Goal: Task Accomplishment & Management: Manage account settings

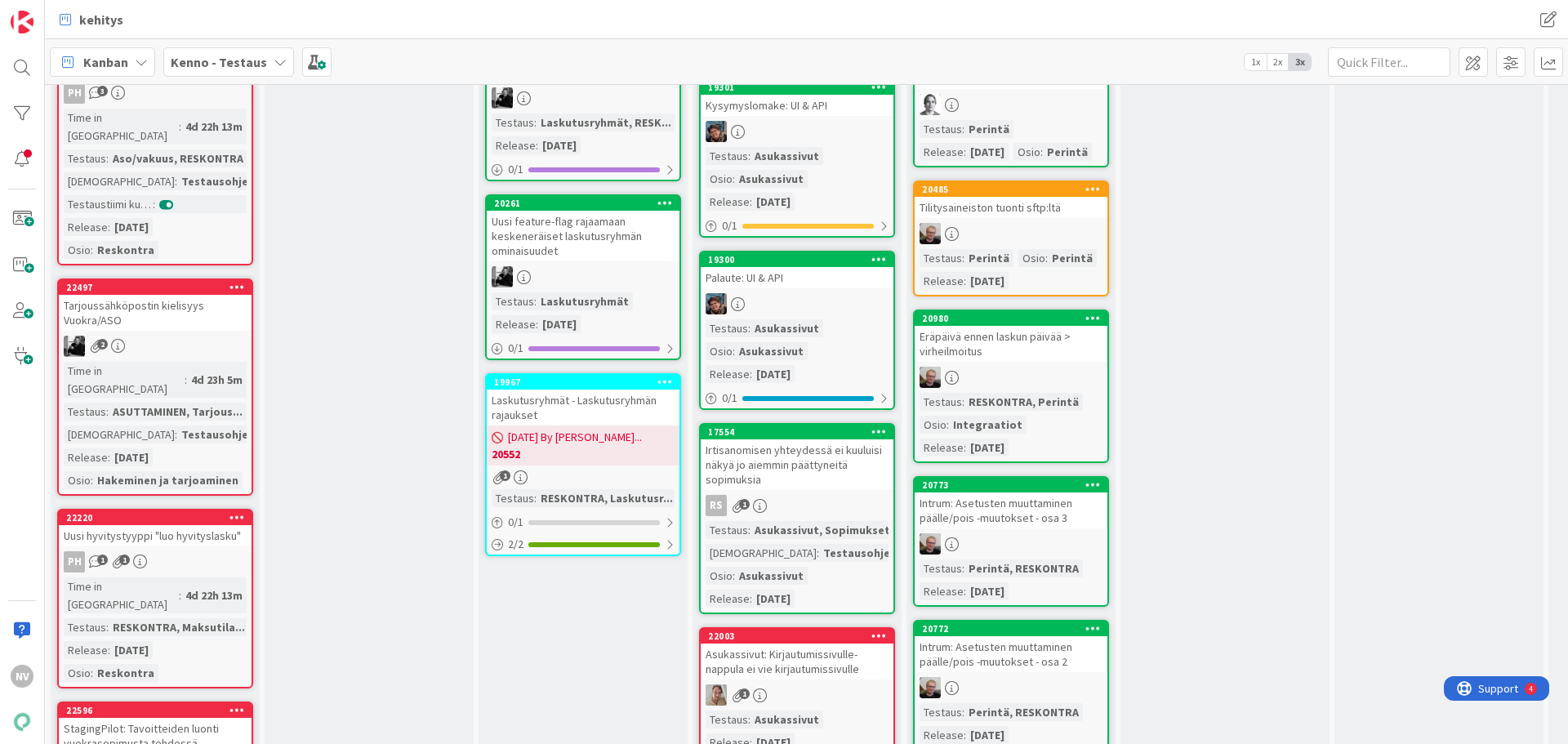
click at [264, 58] on div "Kenno - Testaus" at bounding box center [229, 62] width 131 height 30
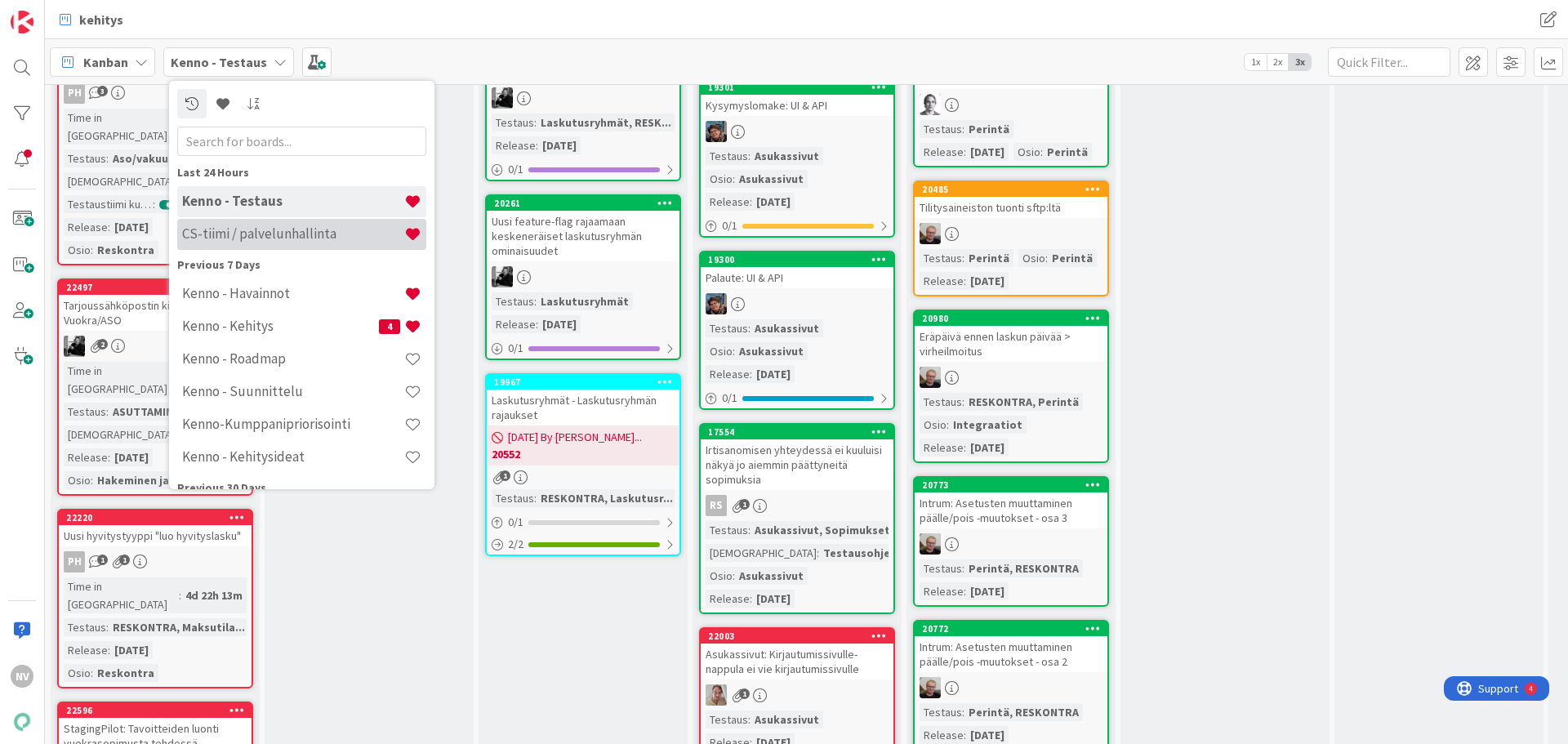
click at [285, 221] on div "CS-tiimi / palvelunhallinta" at bounding box center [301, 235] width 249 height 32
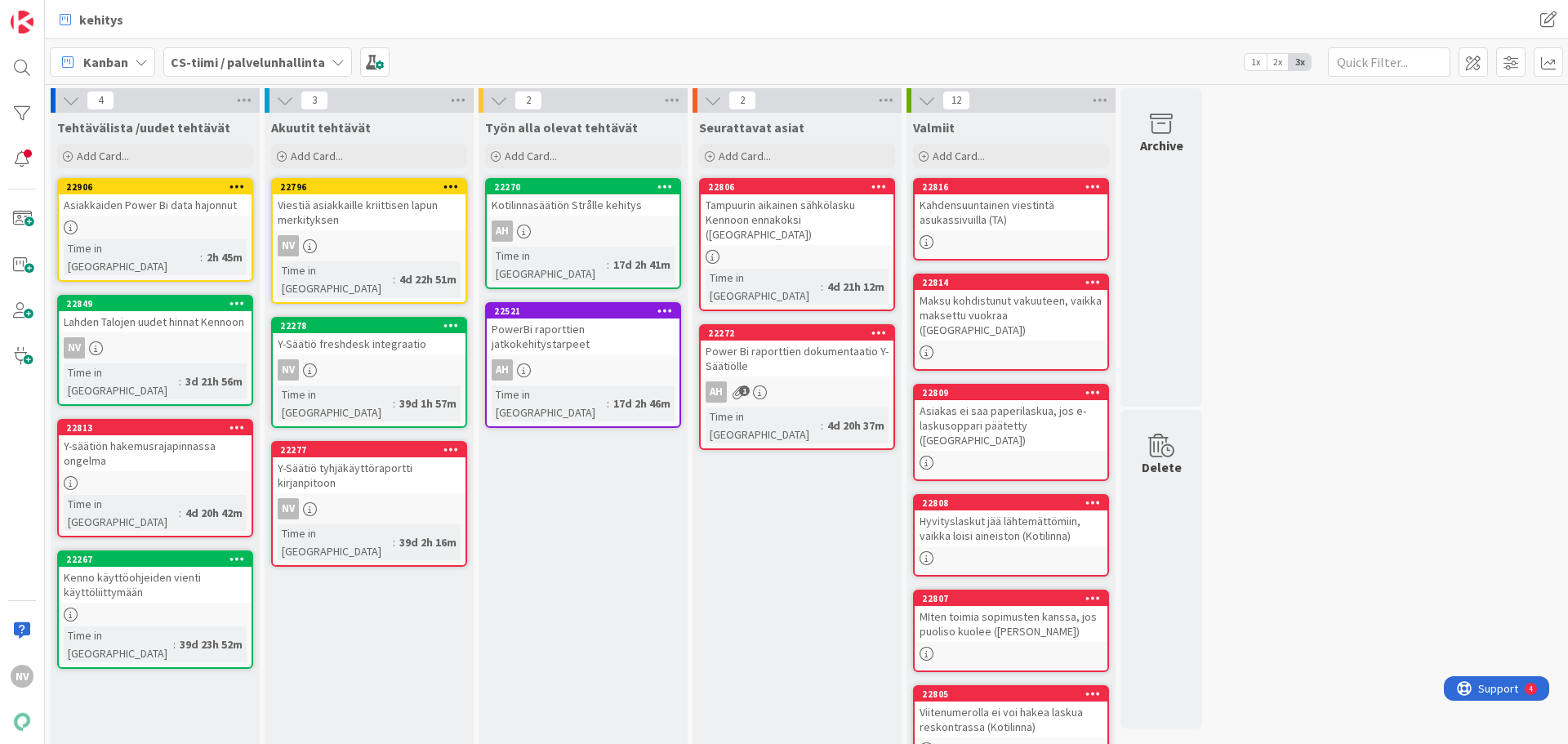
click at [182, 436] on div "Y-säätiön hakemusrajapinnassa ongelma" at bounding box center [156, 453] width 193 height 35
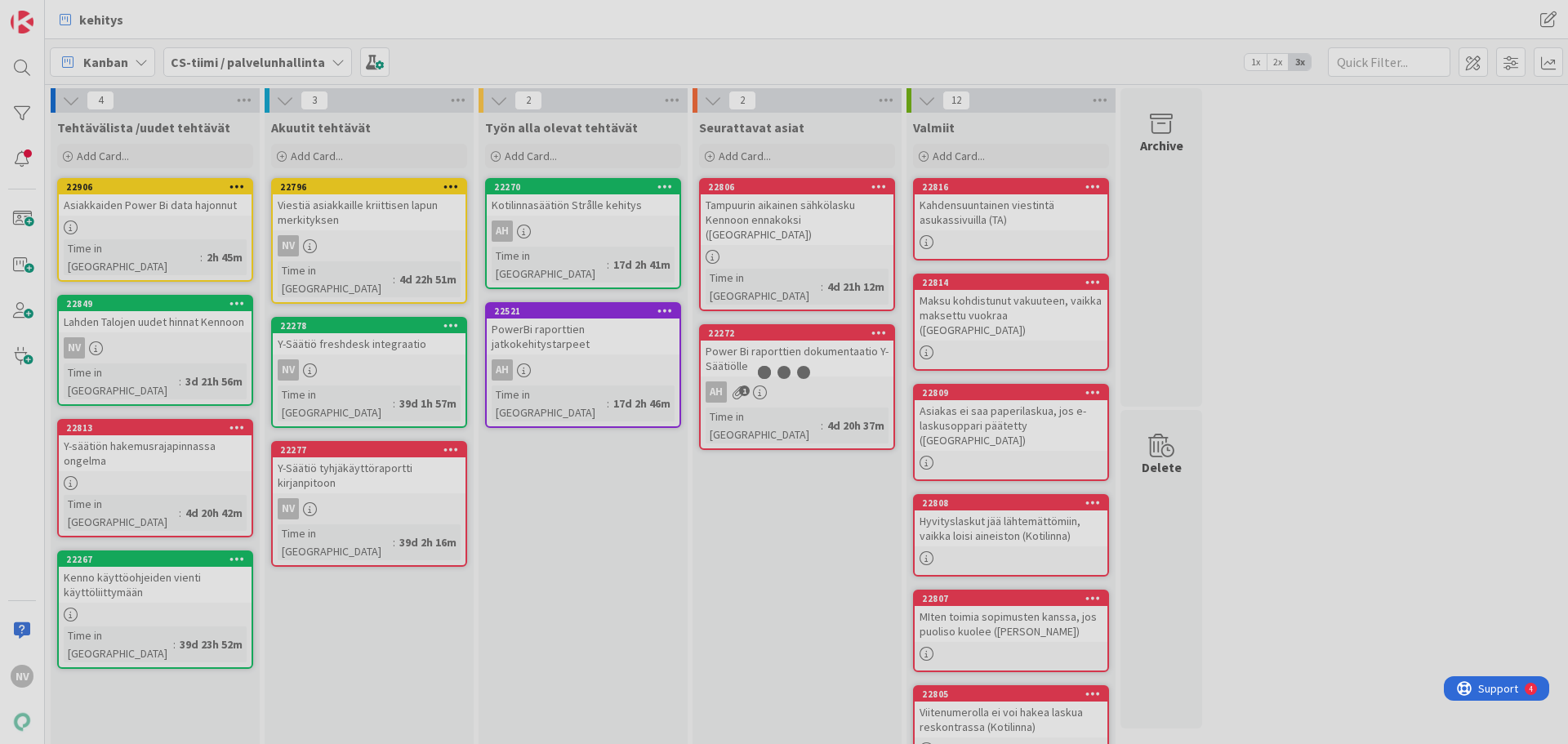
click at [182, 412] on div at bounding box center [784, 372] width 1568 height 744
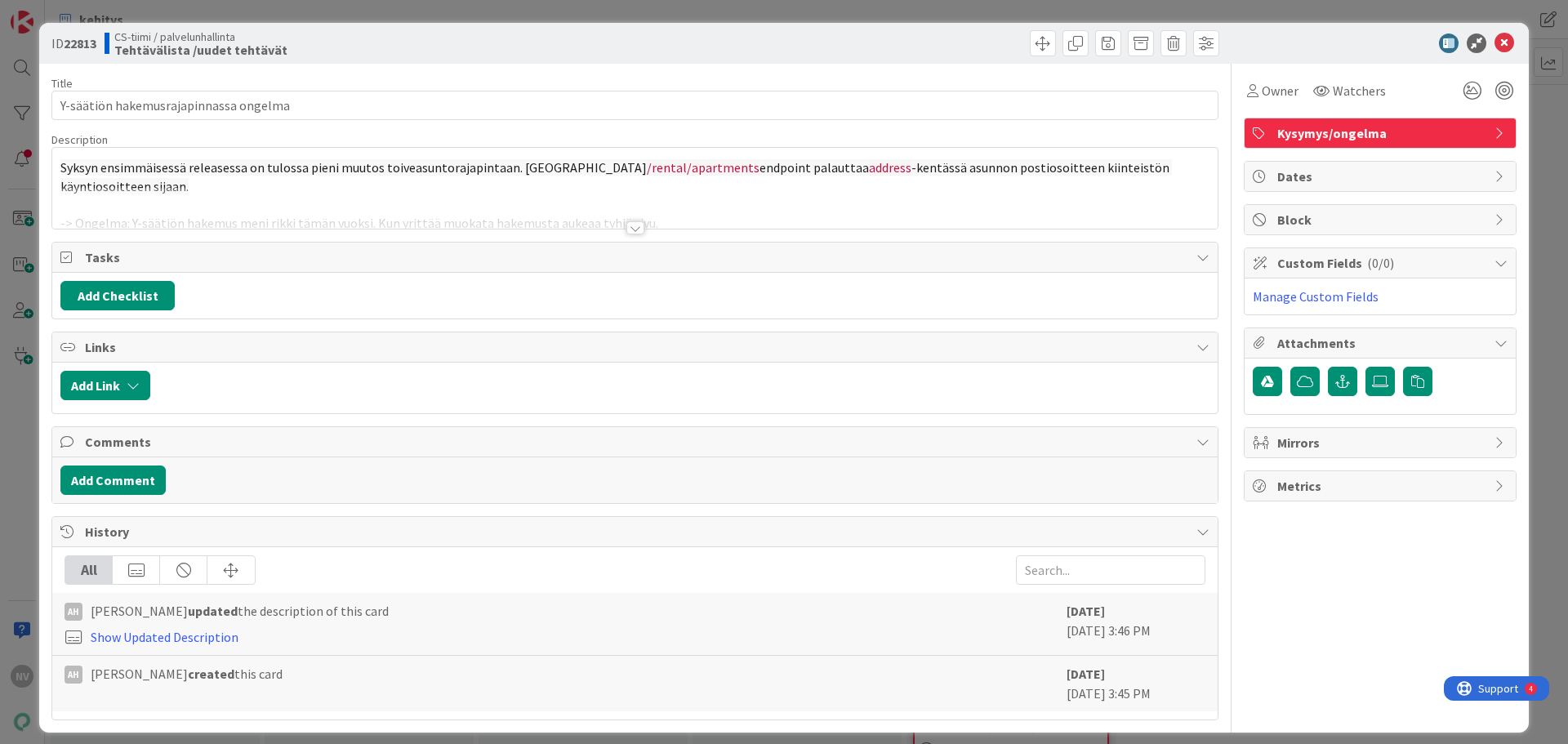
click at [632, 222] on div at bounding box center [635, 228] width 18 height 13
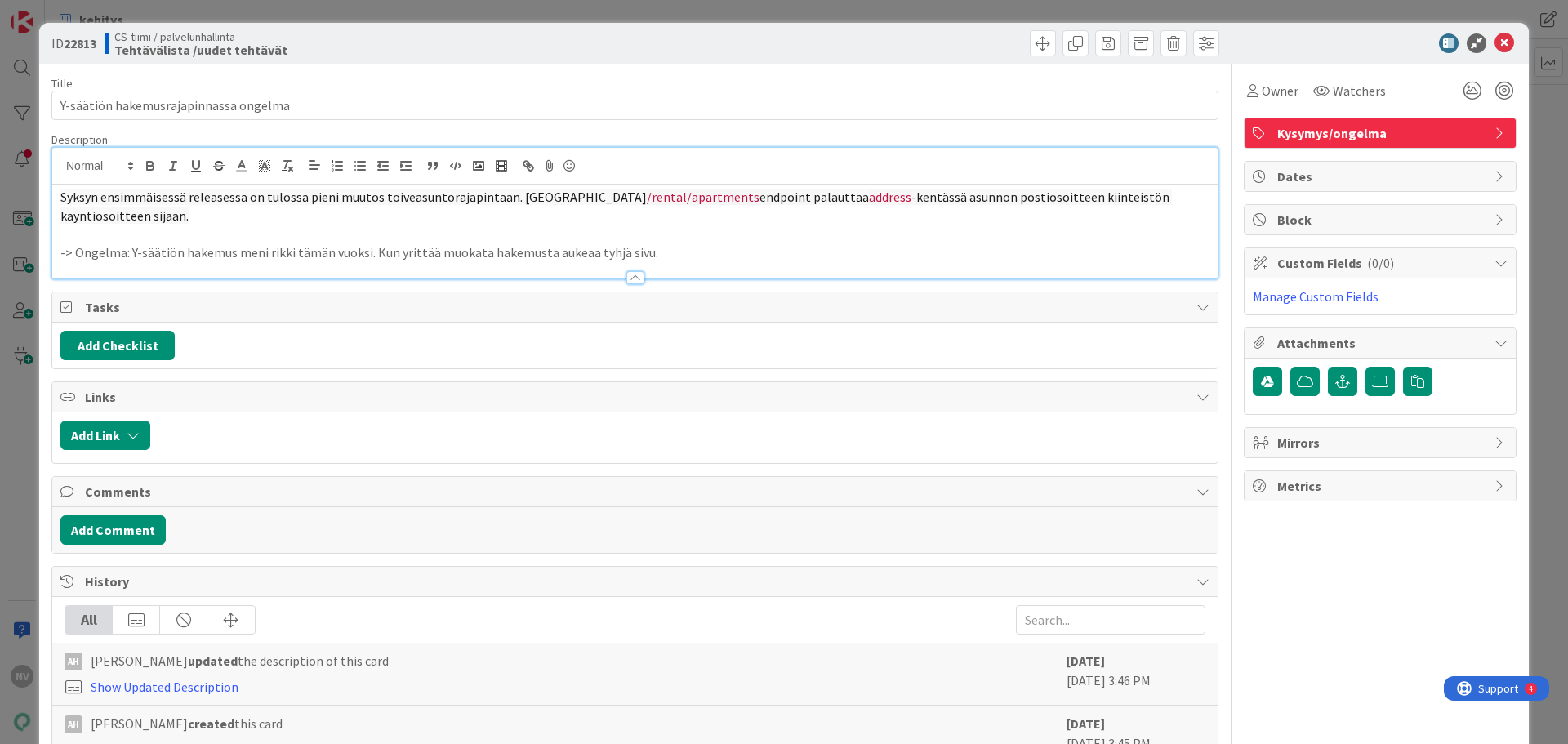
click at [691, 243] on p "-> Ongelma: Y-säätiön hakemus meni rikki tämän vuoksi. Kun yrittää muokata hake…" at bounding box center [634, 252] width 1149 height 19
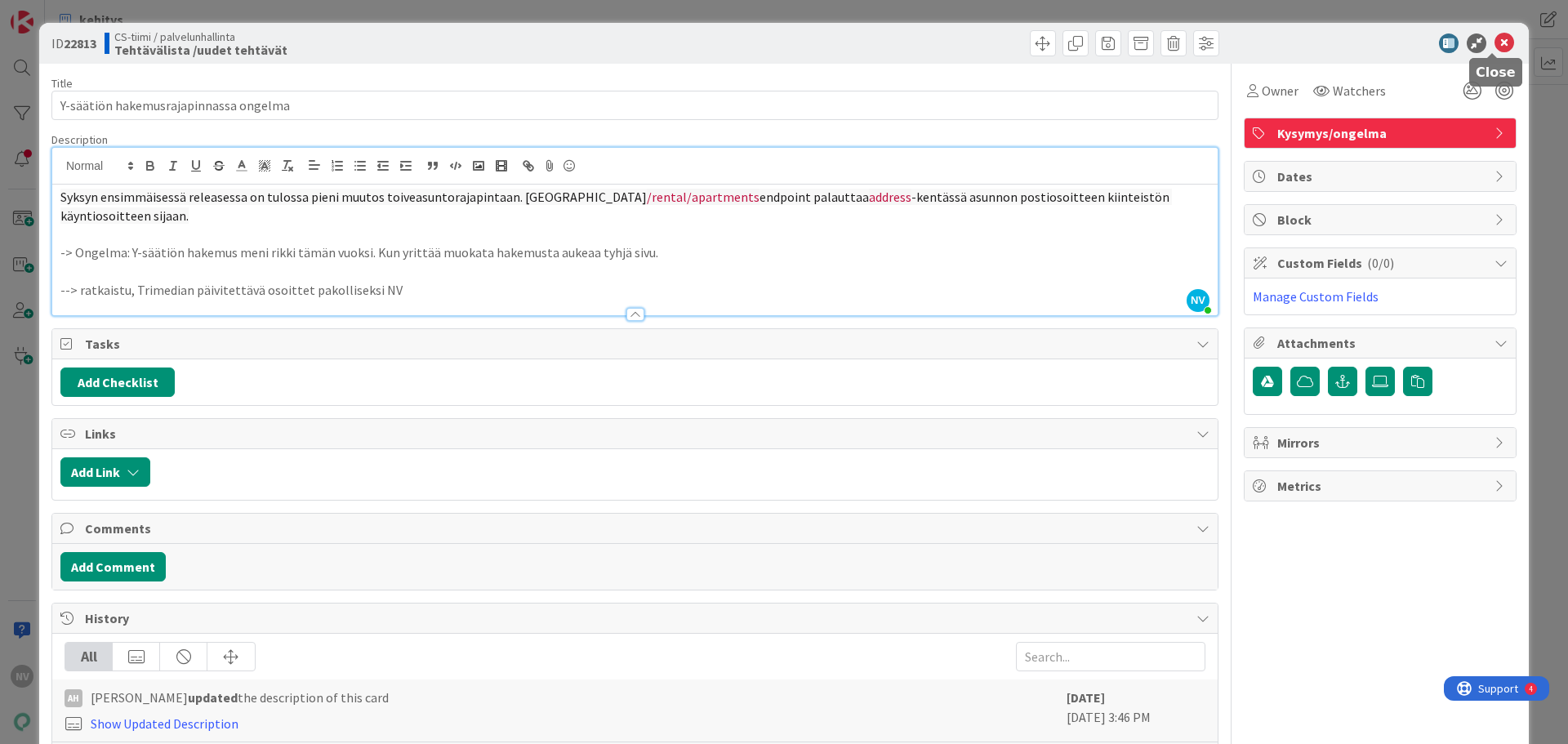
click at [1495, 45] on icon at bounding box center [1505, 43] width 20 height 20
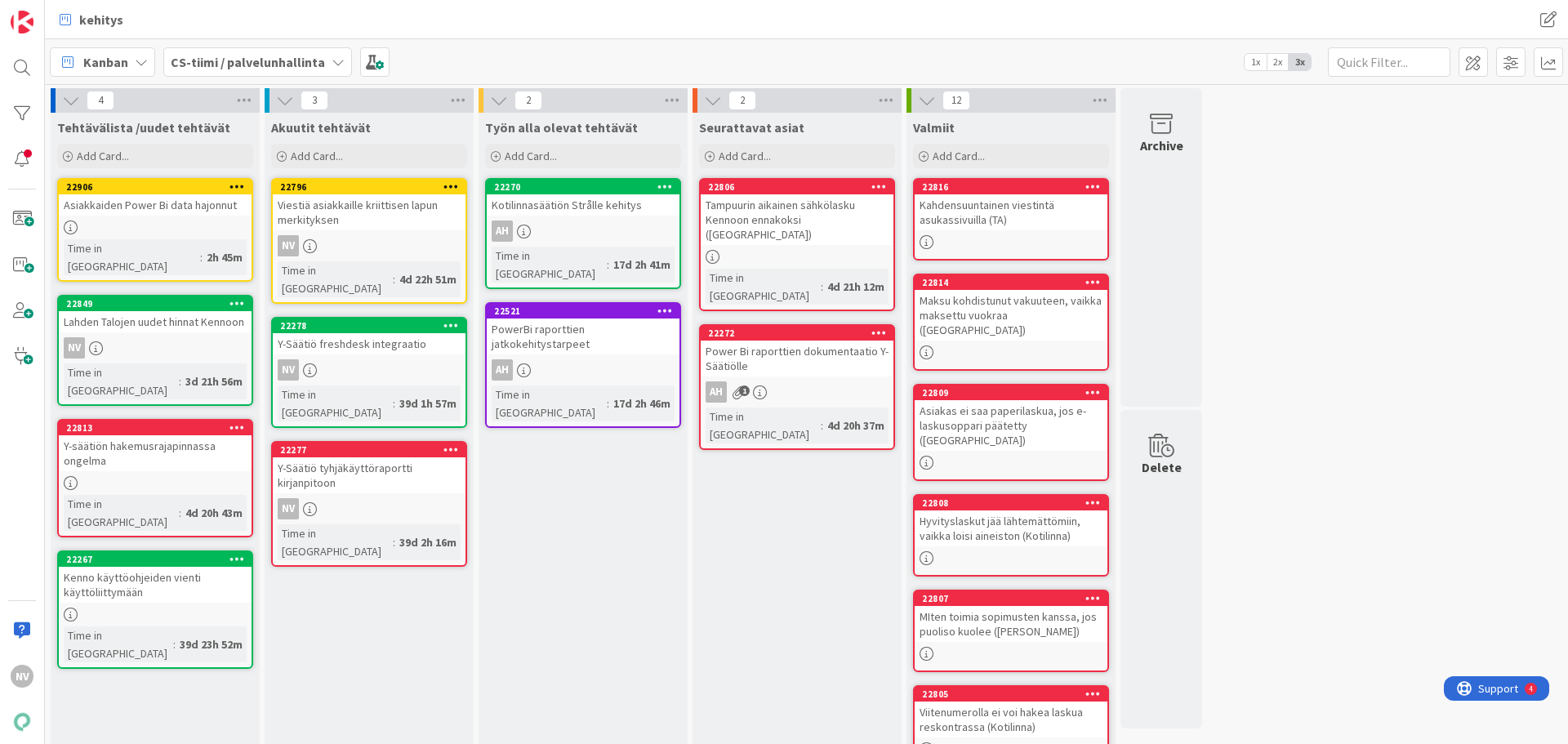
click at [177, 436] on div "Y-säätiön hakemusrajapinnassa ongelma" at bounding box center [156, 453] width 193 height 35
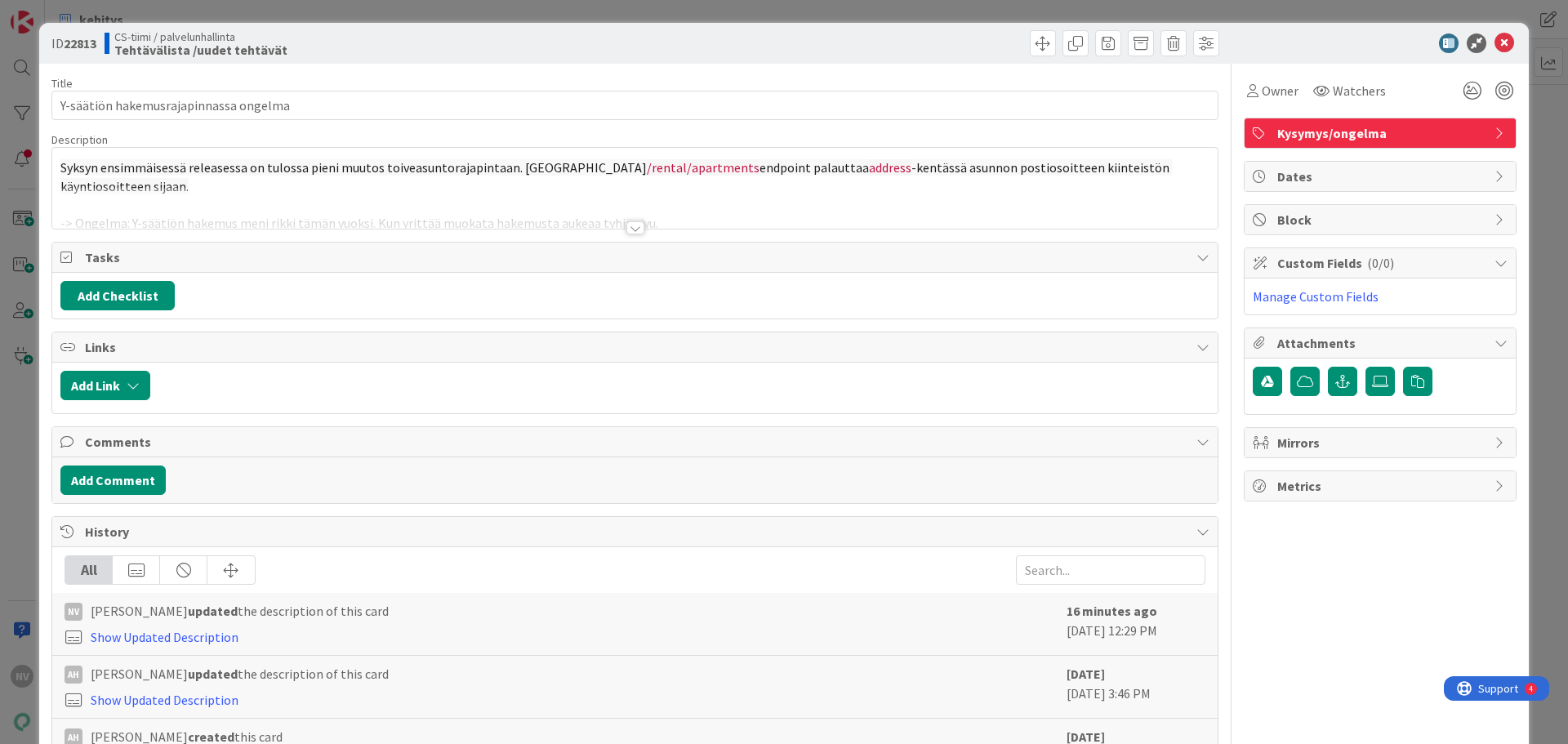
click at [627, 228] on div at bounding box center [635, 228] width 18 height 13
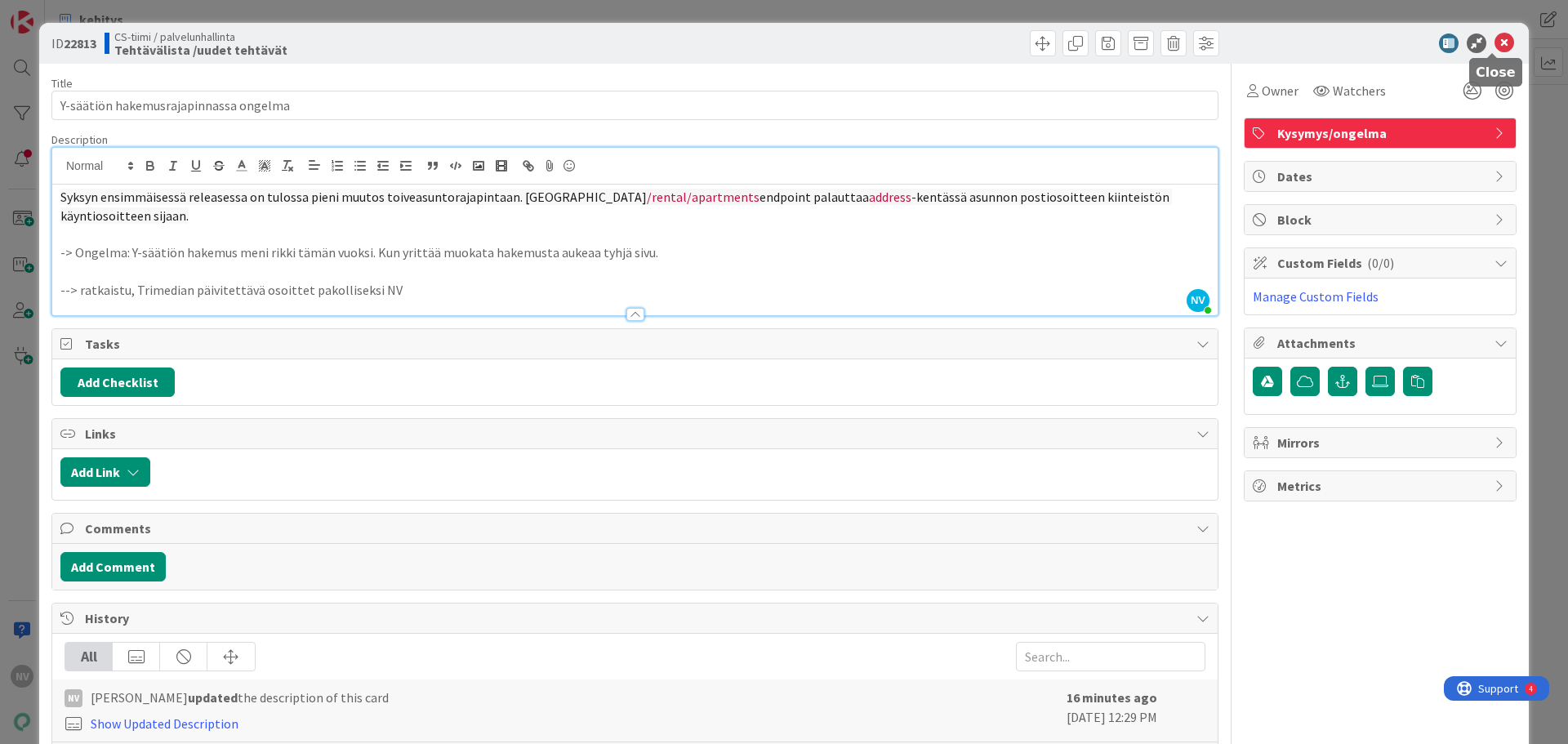
click at [1495, 36] on icon at bounding box center [1505, 43] width 20 height 20
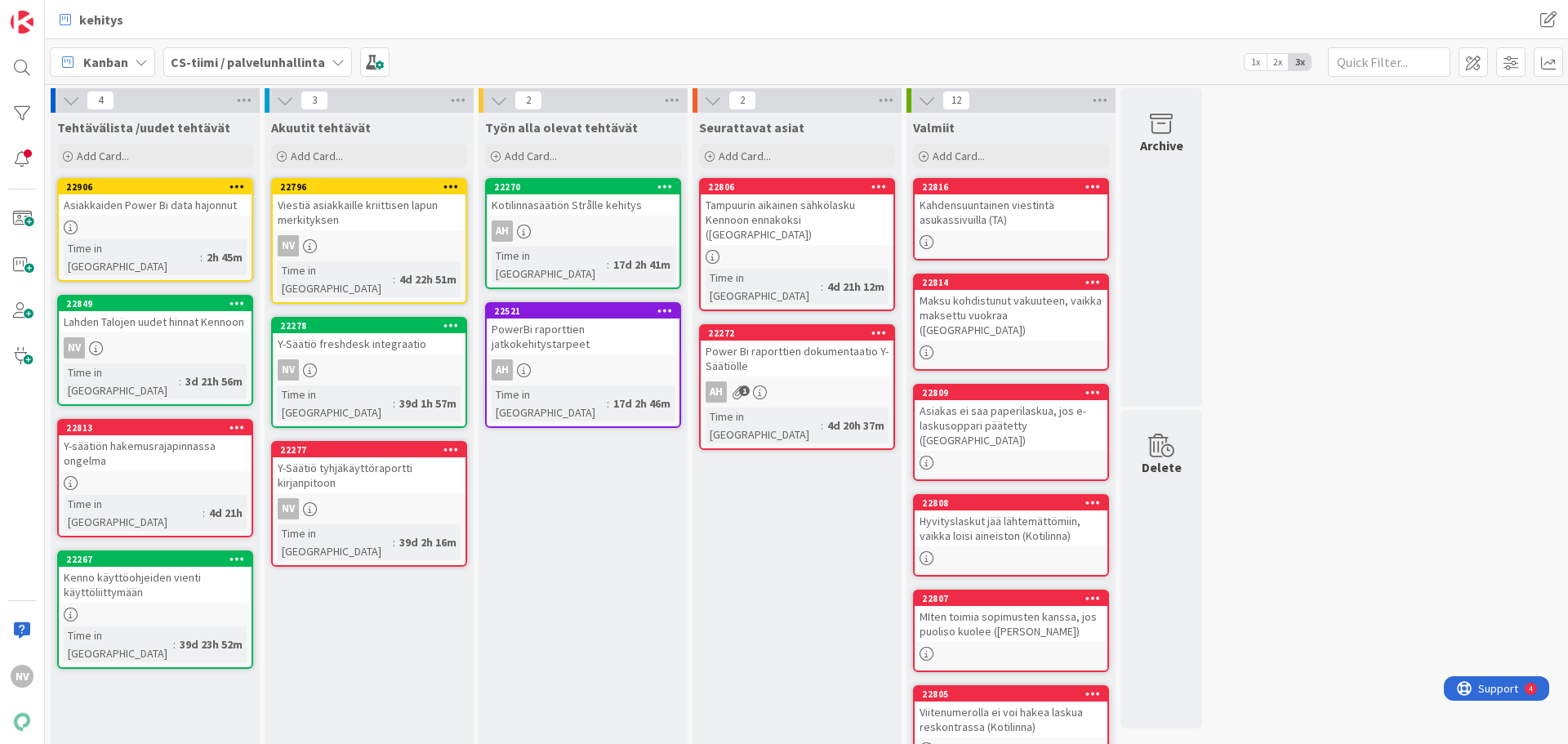
click at [236, 422] on icon at bounding box center [237, 428] width 16 height 12
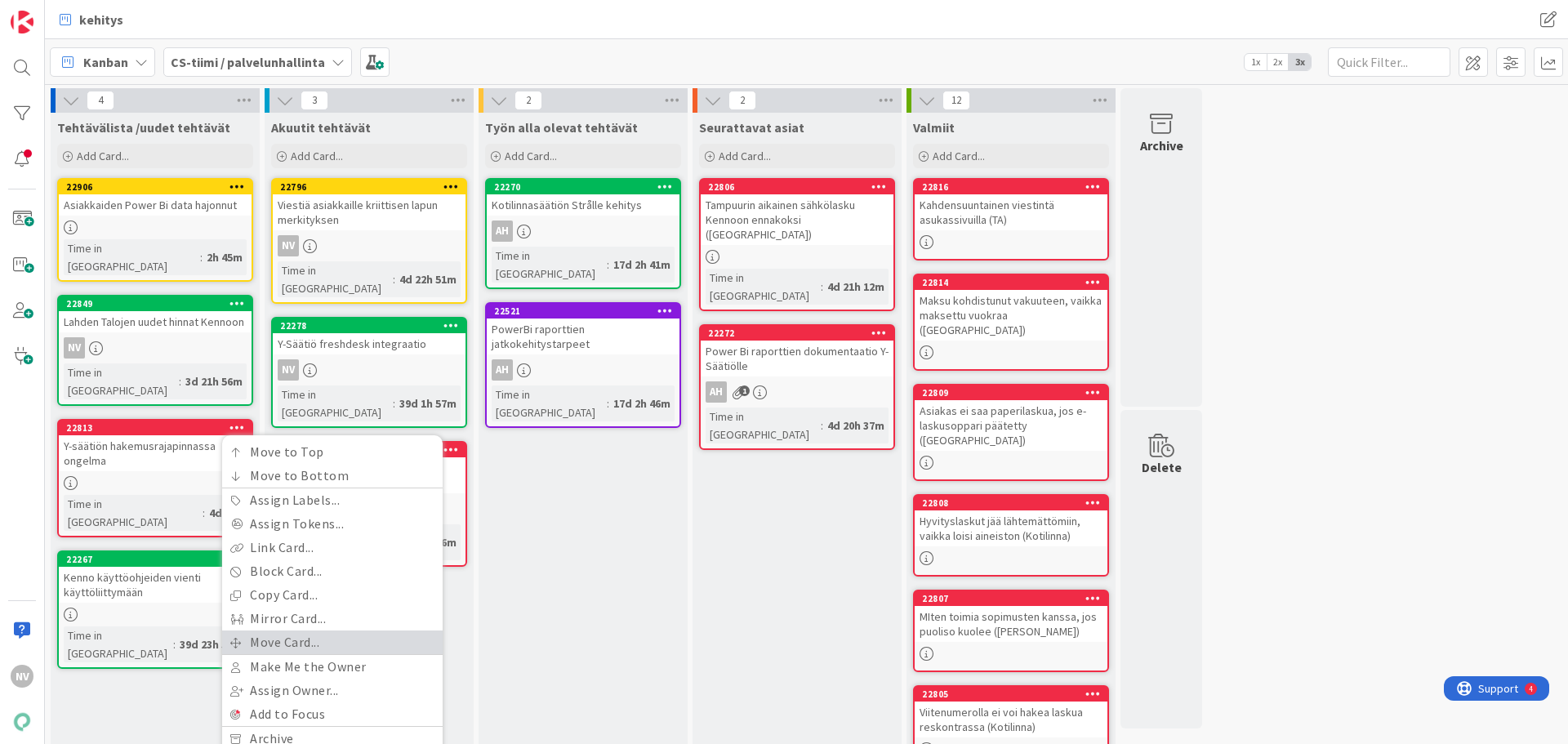
click at [339, 631] on link "Move Card..." at bounding box center [333, 643] width 221 height 24
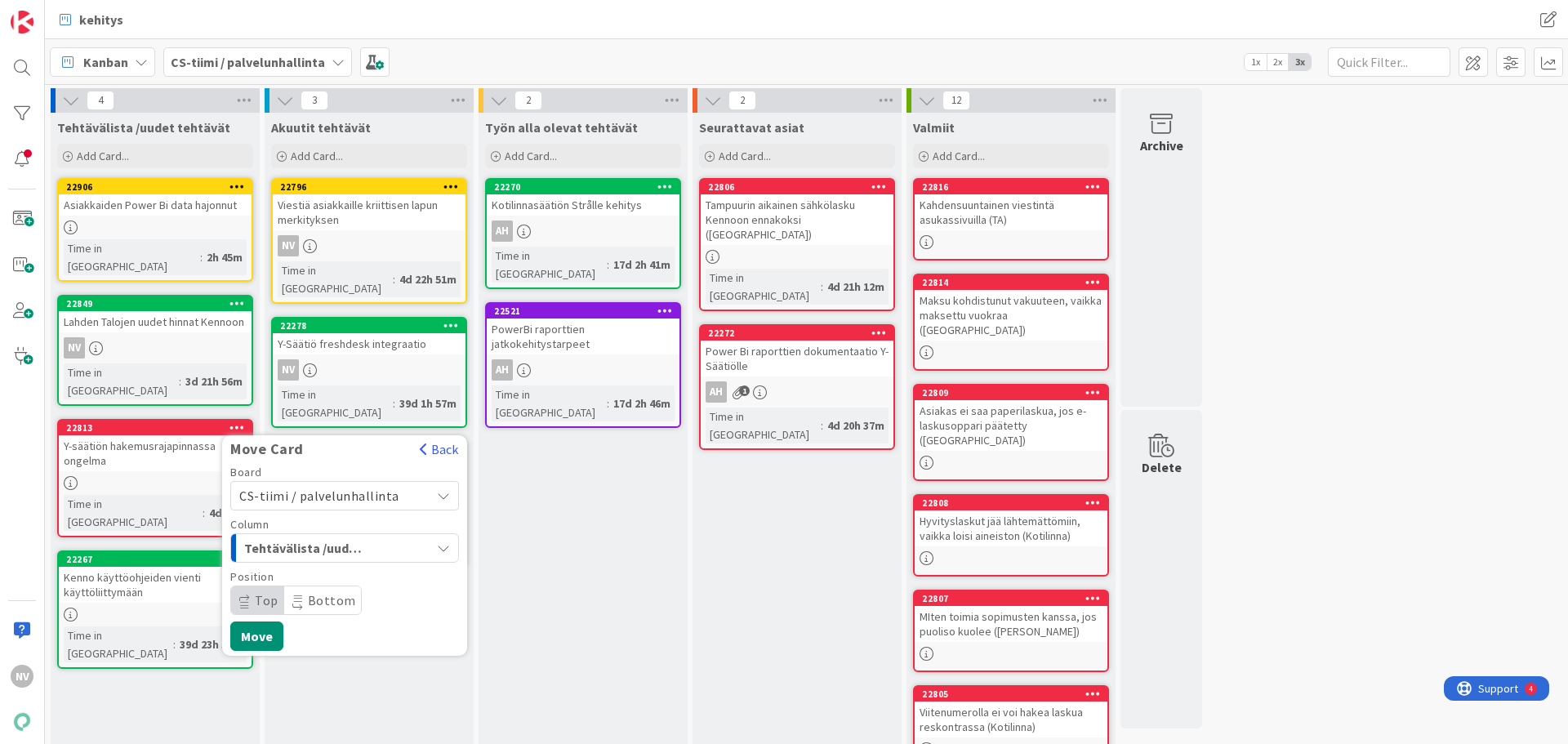
click at [428, 535] on div "Tehtävälista /uudet tehtävät" at bounding box center [335, 548] width 190 height 27
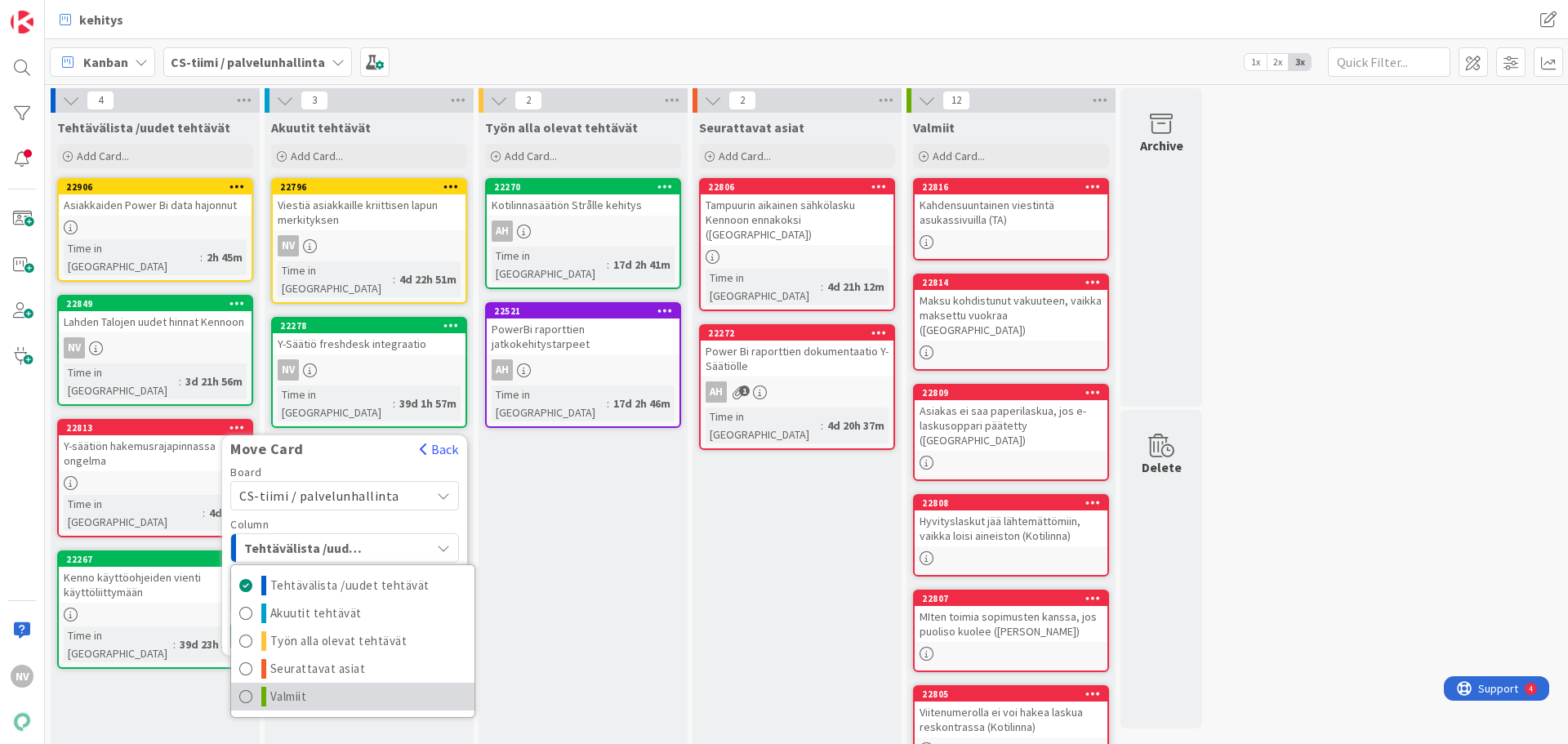
click at [355, 683] on link "Valmiit" at bounding box center [353, 697] width 243 height 28
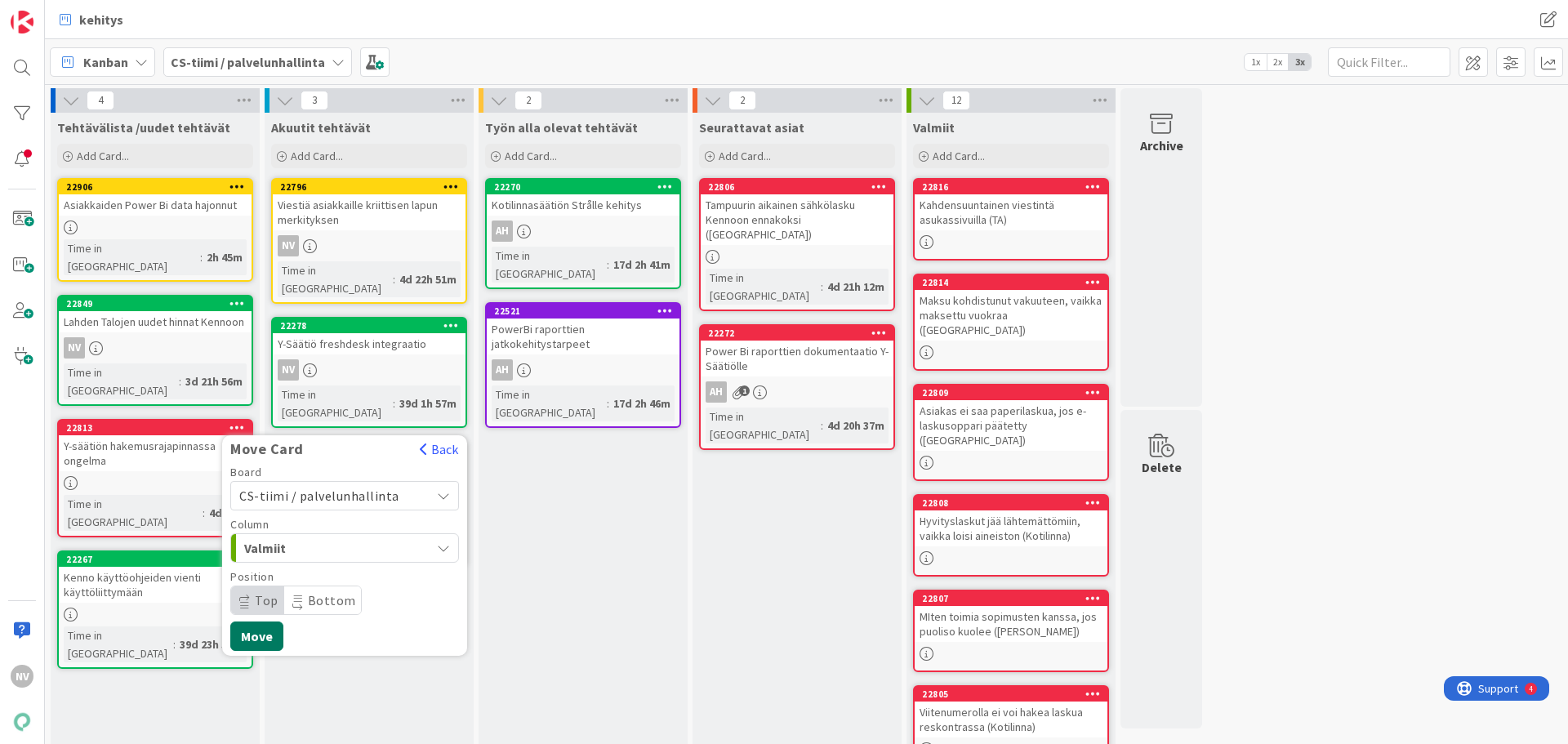
click at [258, 622] on button "Move" at bounding box center [257, 637] width 53 height 30
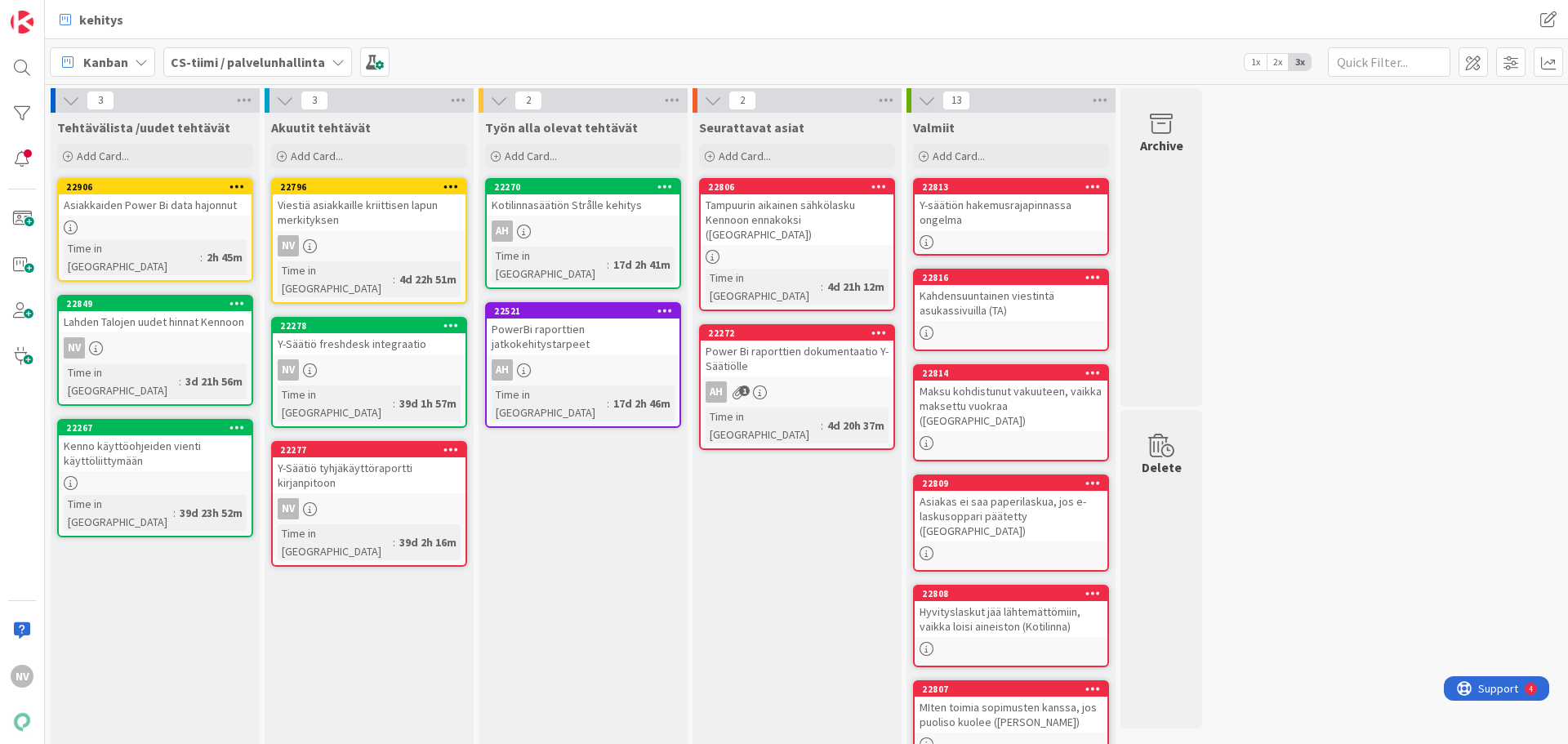
click at [179, 311] on div "Lahden Talojen uudet hinnat Kennoon" at bounding box center [156, 322] width 193 height 22
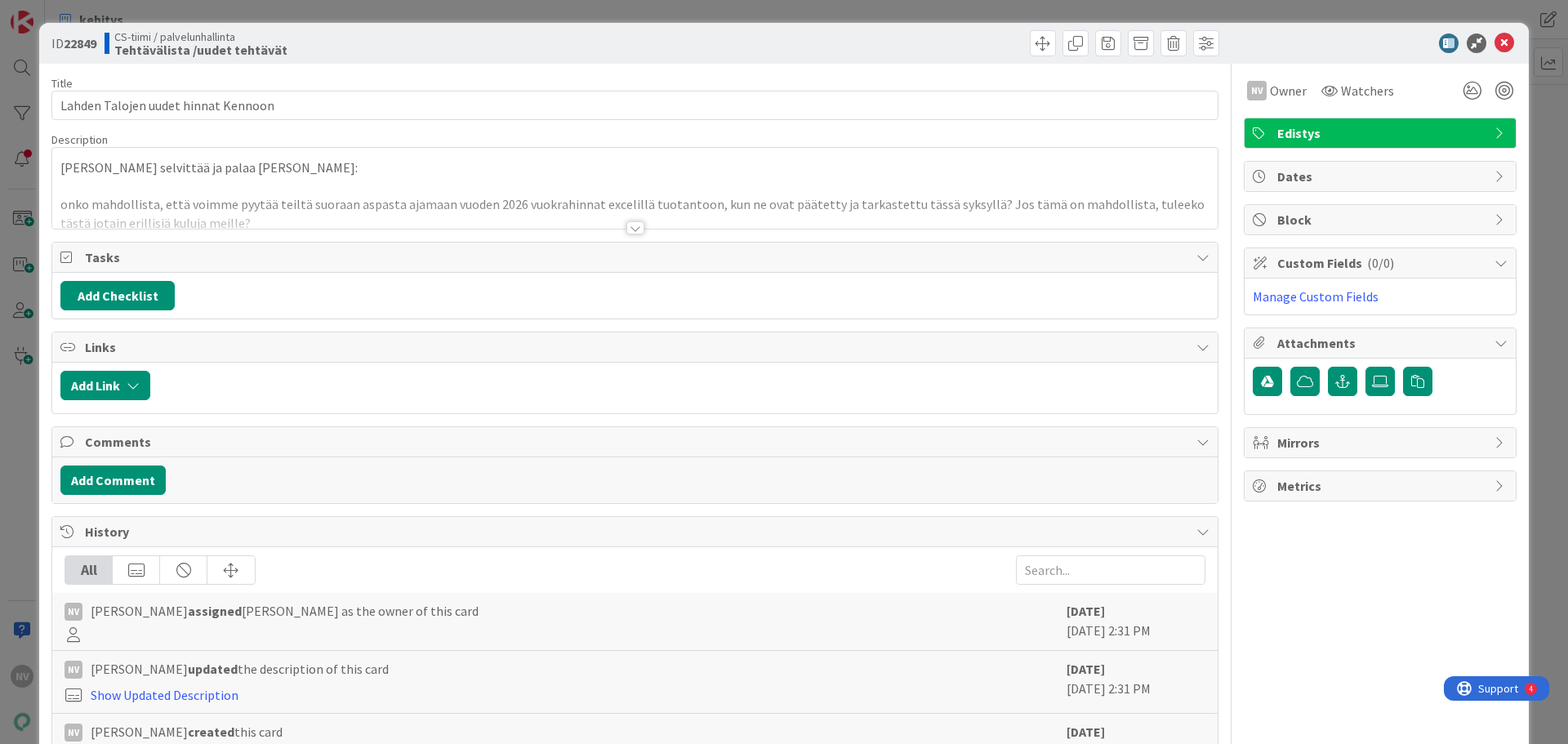
click at [629, 223] on div at bounding box center [635, 228] width 18 height 13
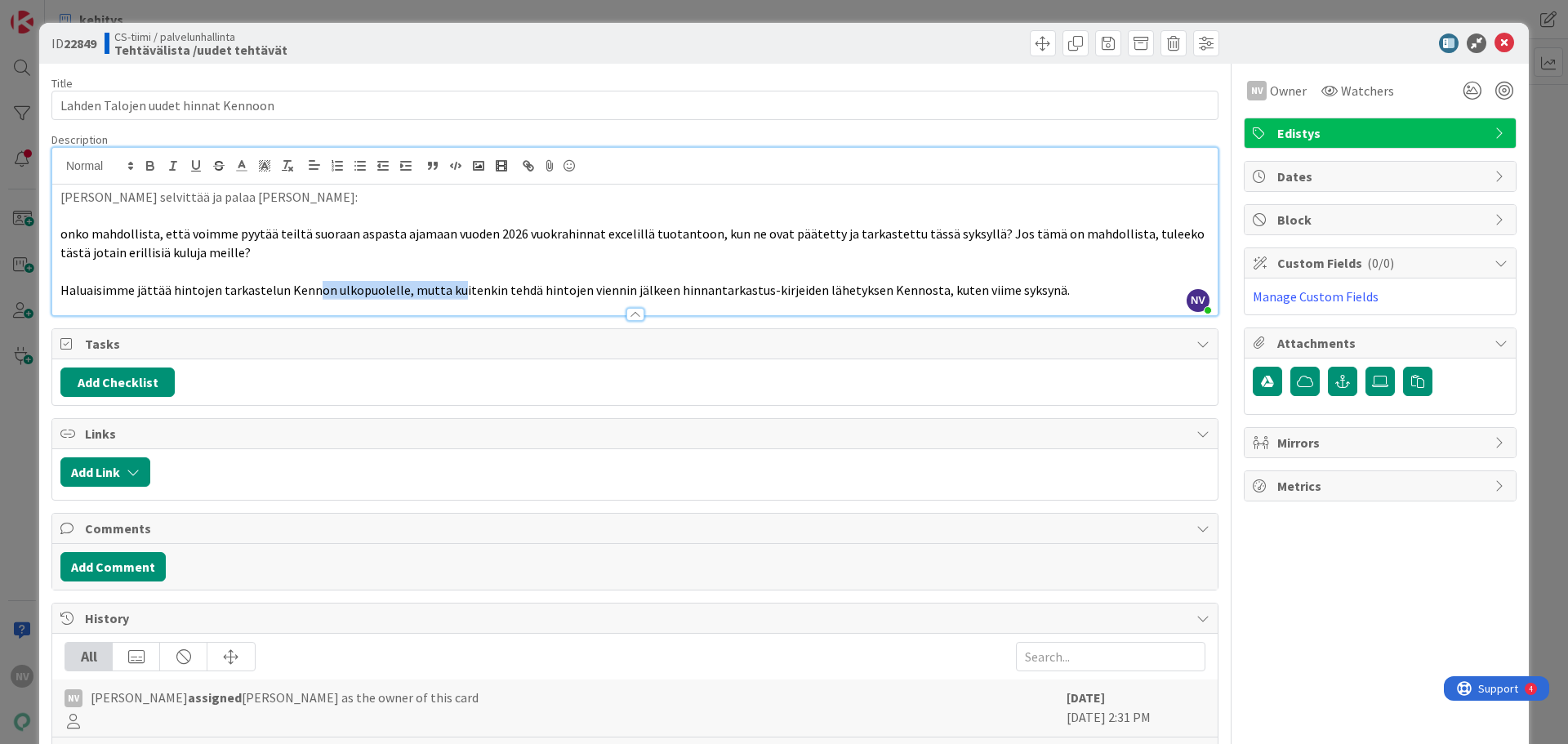
drag, startPoint x: 301, startPoint y: 293, endPoint x: 452, endPoint y: 285, distance: 151.2
click at [450, 284] on span "Haluaisimme jättää hintojen tarkastelun Kennon ulkopuolelle, mutta kuitenkin te…" at bounding box center [564, 290] width 1010 height 17
click at [682, 260] on p "onko mahdollista, että voimme pyytää teiltä suoraan aspasta ajamaan vuoden 2026…" at bounding box center [634, 242] width 1149 height 36
click at [1495, 44] on icon at bounding box center [1505, 43] width 20 height 20
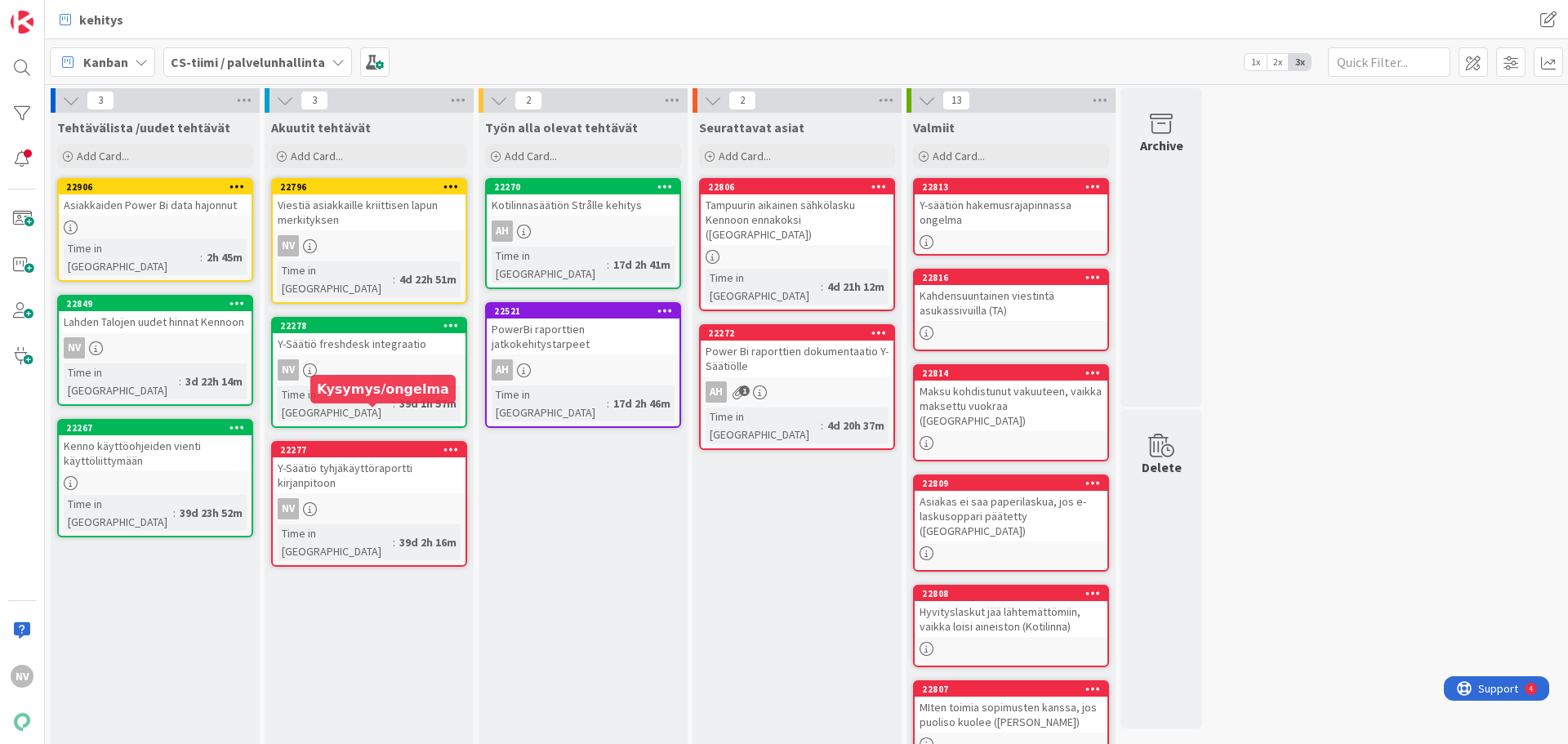
click at [362, 457] on div "Y-Säätiö tyhjäkäyttöraportti kirjanpitoon" at bounding box center [369, 475] width 193 height 35
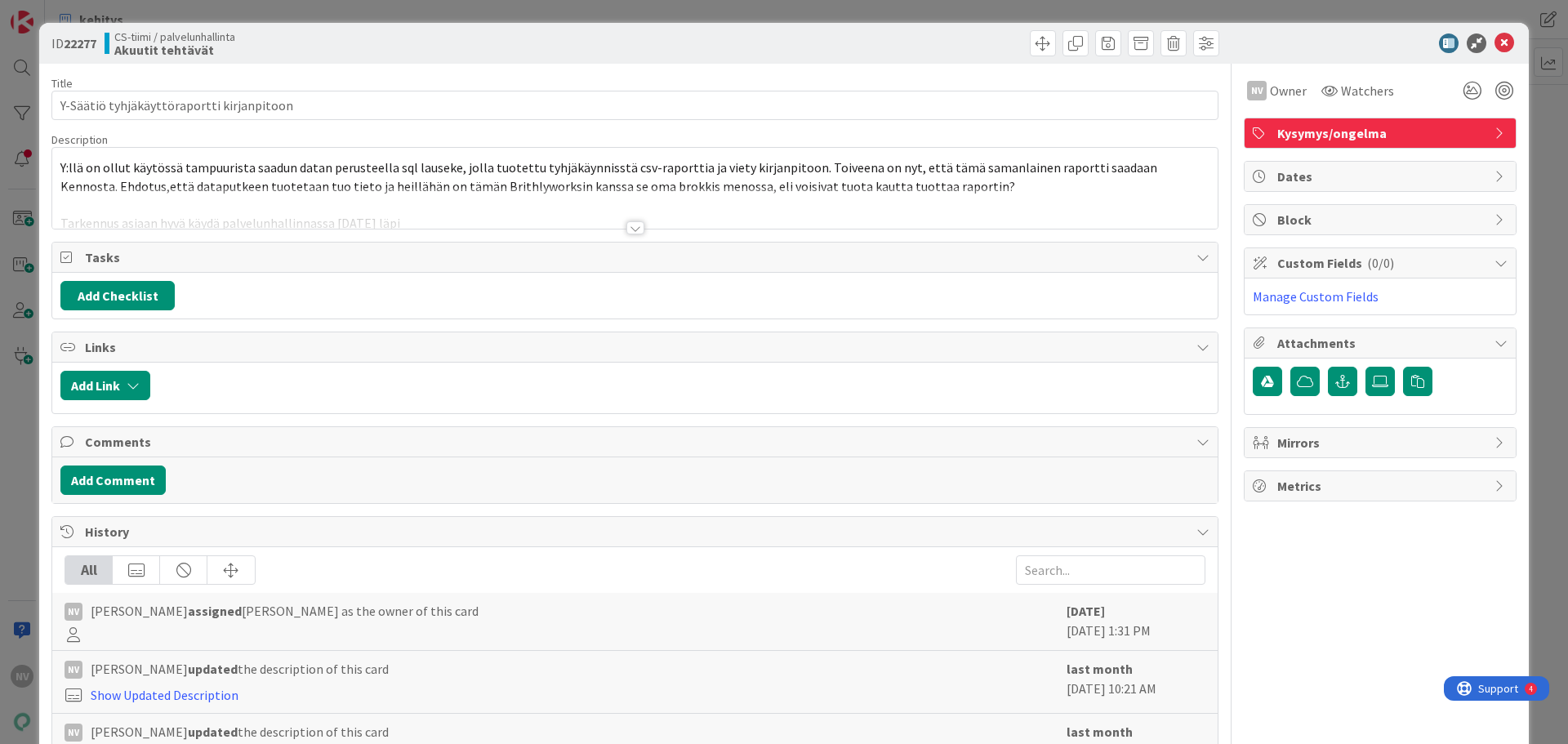
click at [634, 229] on div at bounding box center [635, 228] width 18 height 13
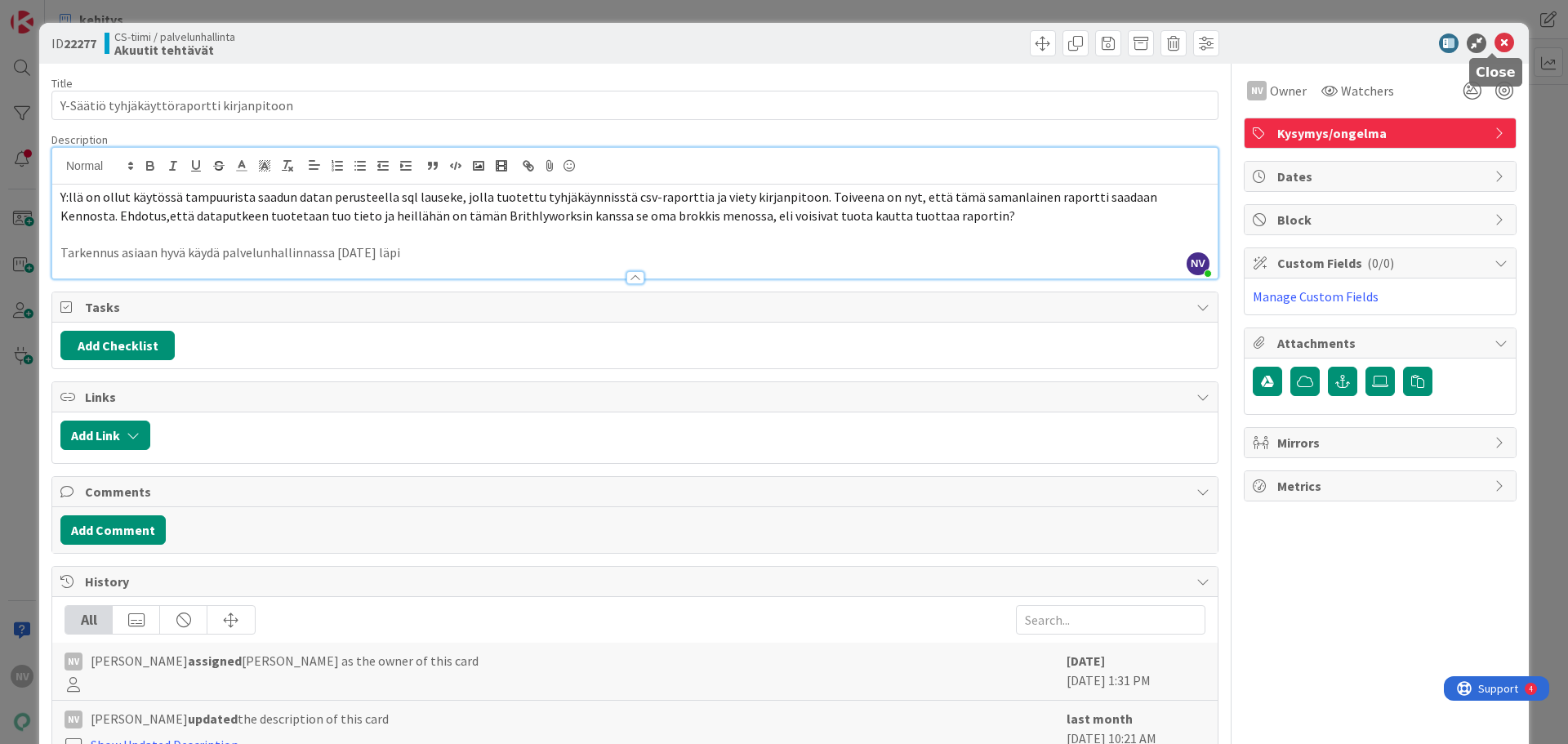
click at [1496, 45] on icon at bounding box center [1505, 43] width 20 height 20
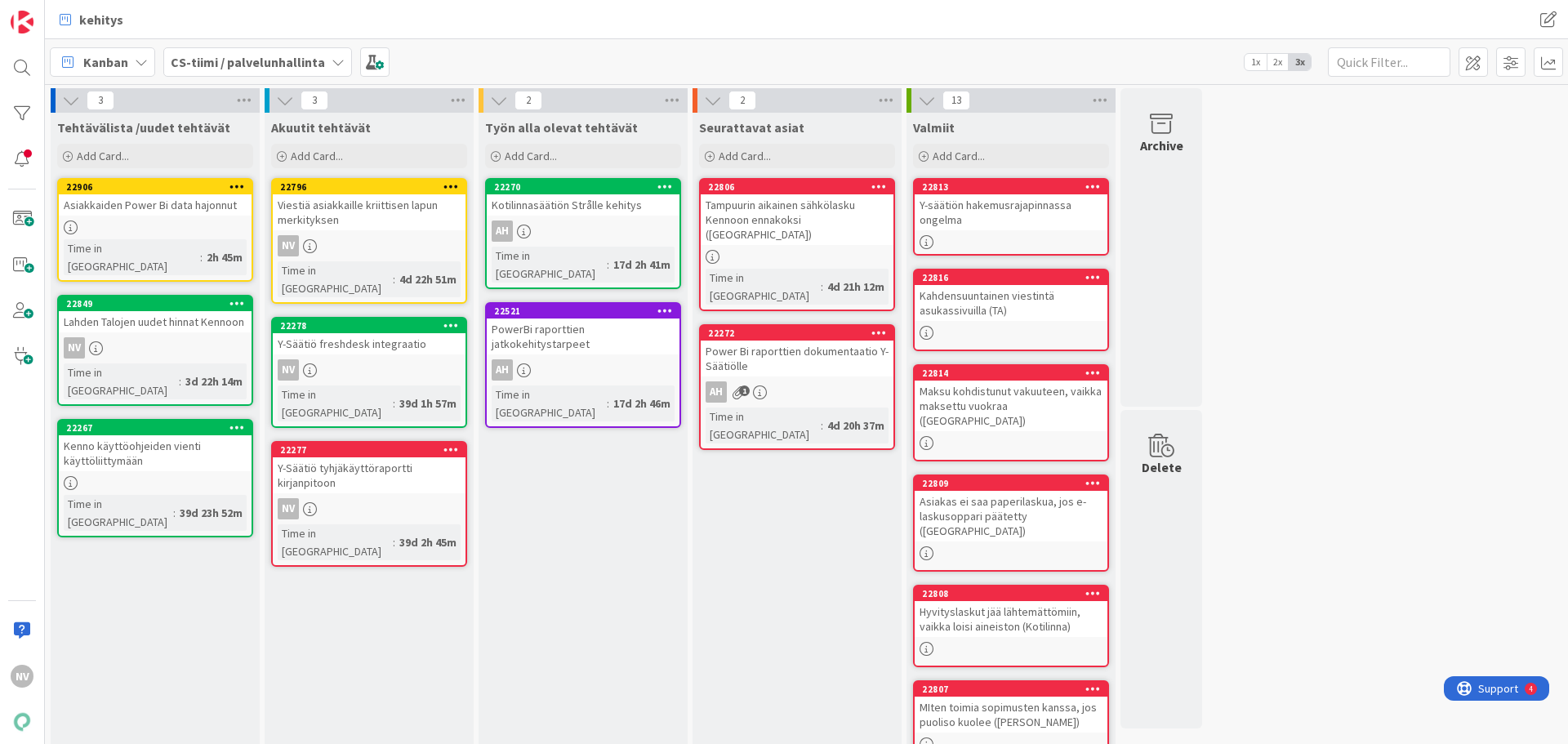
click at [332, 203] on div "Viestiä asiakkaille kriittisen lapun merkityksen" at bounding box center [369, 212] width 193 height 35
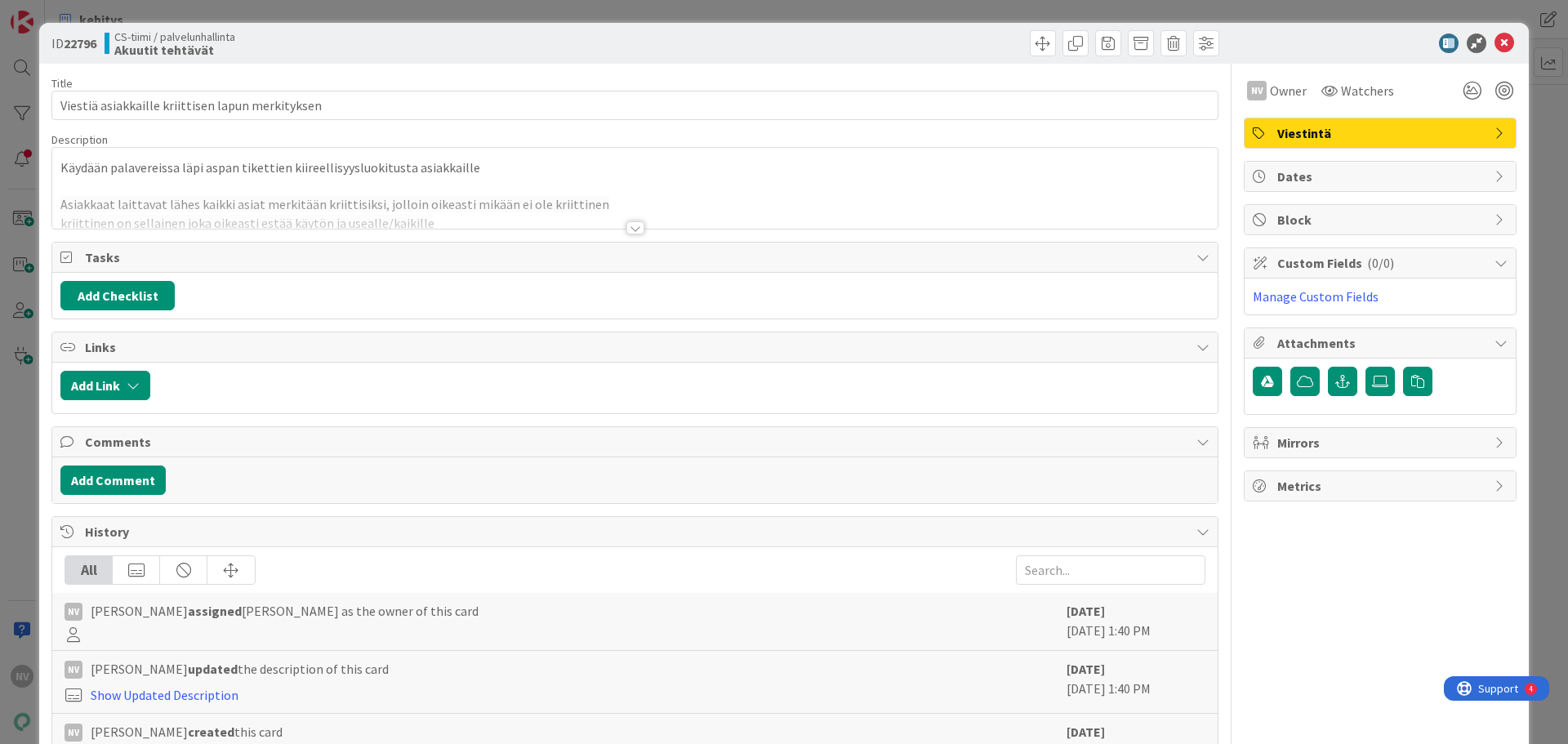
click at [629, 228] on div at bounding box center [635, 228] width 18 height 13
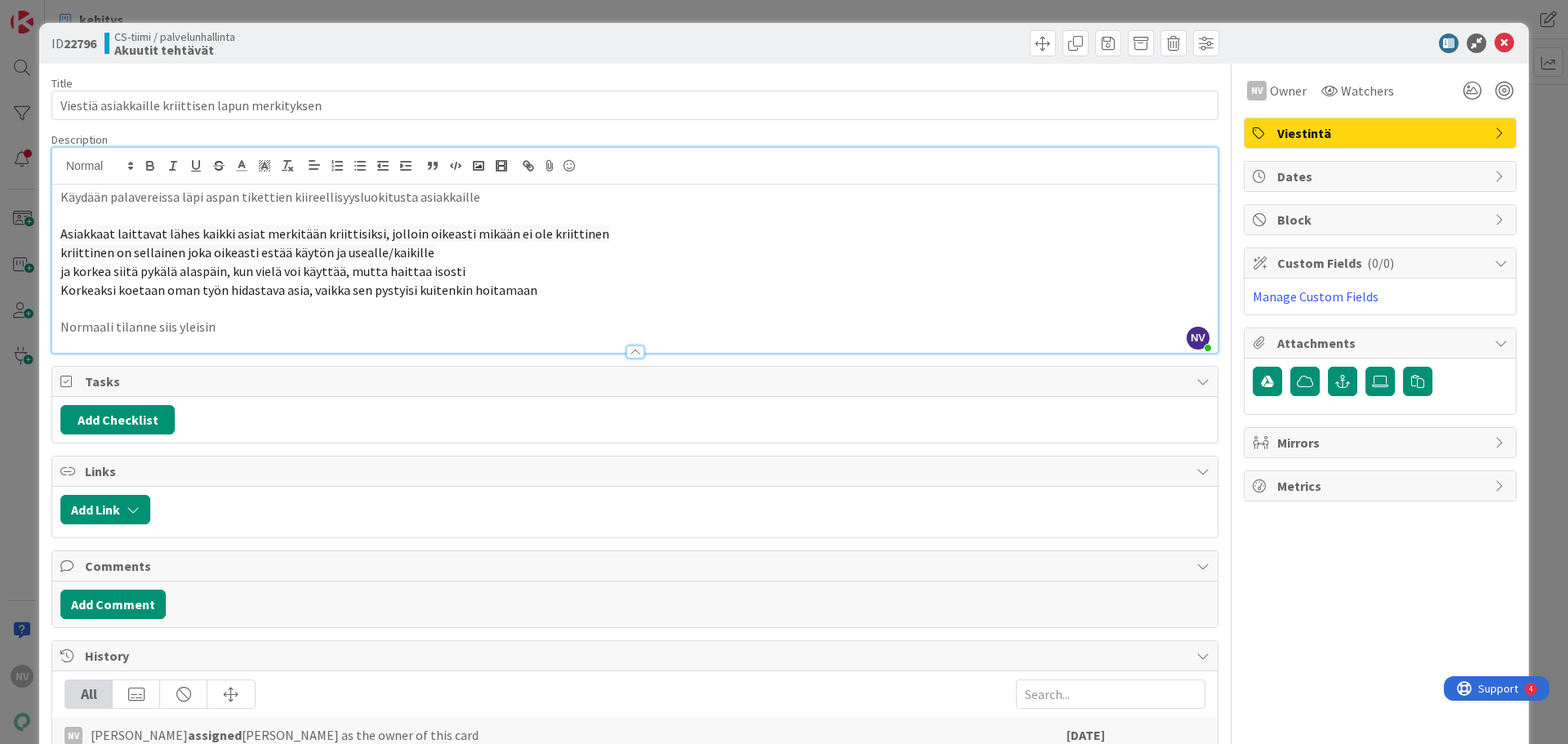
click at [571, 289] on p "Korkeaksi koetaan oman työn hidastava asia, vaikka sen pystyisi kuitenkin hoita…" at bounding box center [634, 290] width 1149 height 19
drag, startPoint x: 1500, startPoint y: 39, endPoint x: 1482, endPoint y: 65, distance: 31.6
click at [1500, 39] on icon at bounding box center [1505, 43] width 20 height 20
